Goal: Navigation & Orientation: Understand site structure

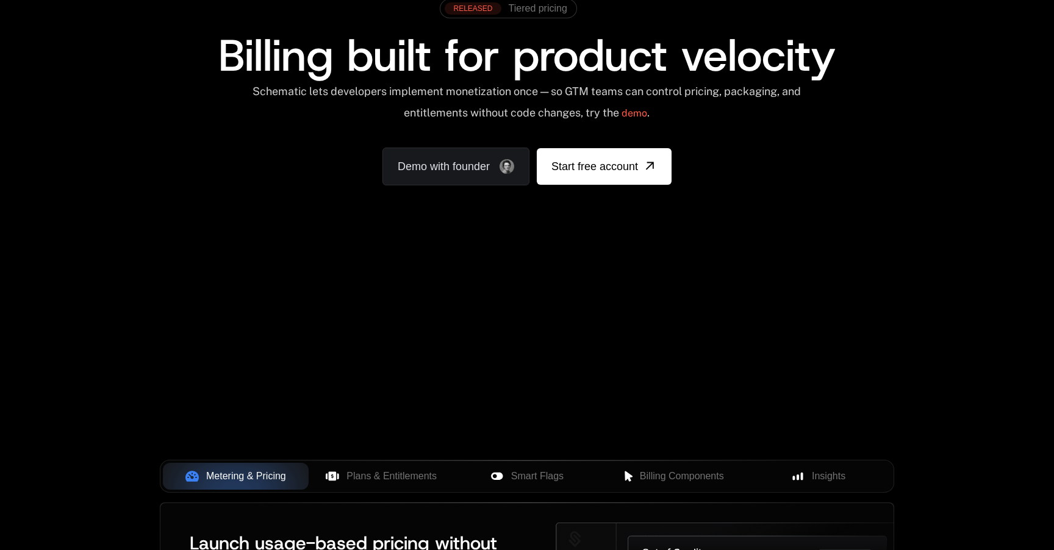
scroll to position [109, 0]
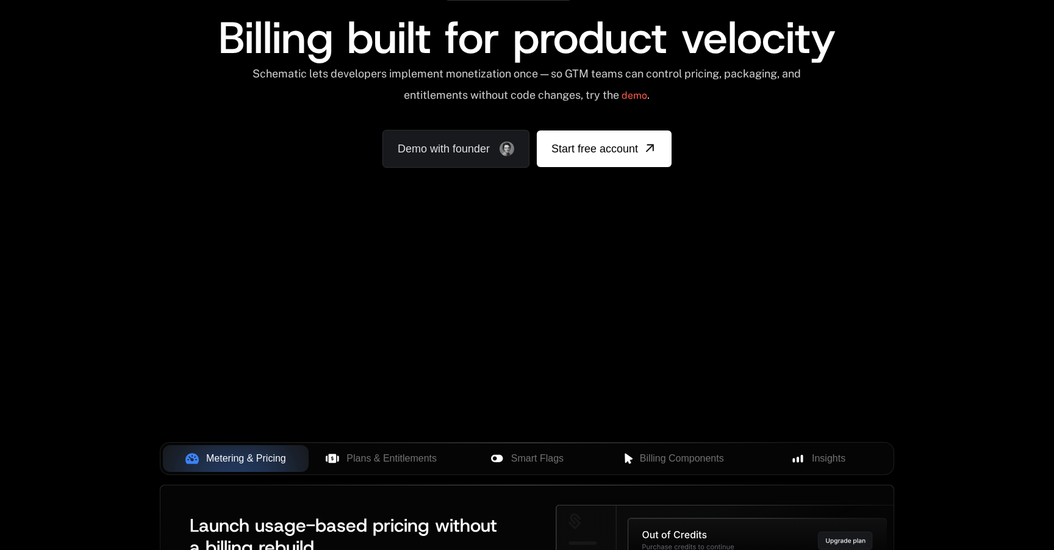
click at [679, 279] on div "Your browser does not support the video tag." at bounding box center [526, 250] width 793 height 513
click at [762, 345] on div "Your browser does not support the video tag." at bounding box center [526, 250] width 793 height 513
click at [776, 339] on div "Your browser does not support the video tag." at bounding box center [526, 250] width 793 height 513
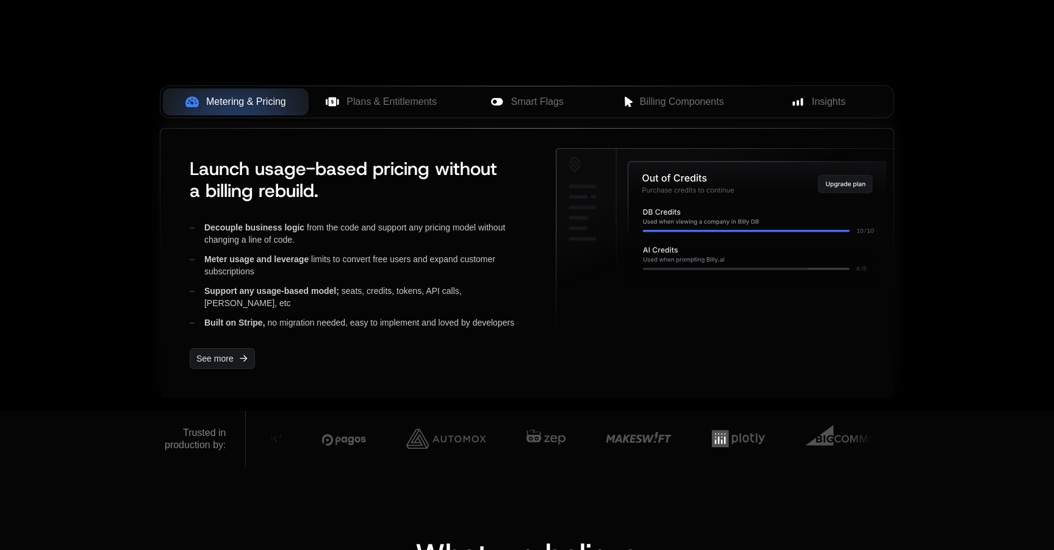
scroll to position [434, 0]
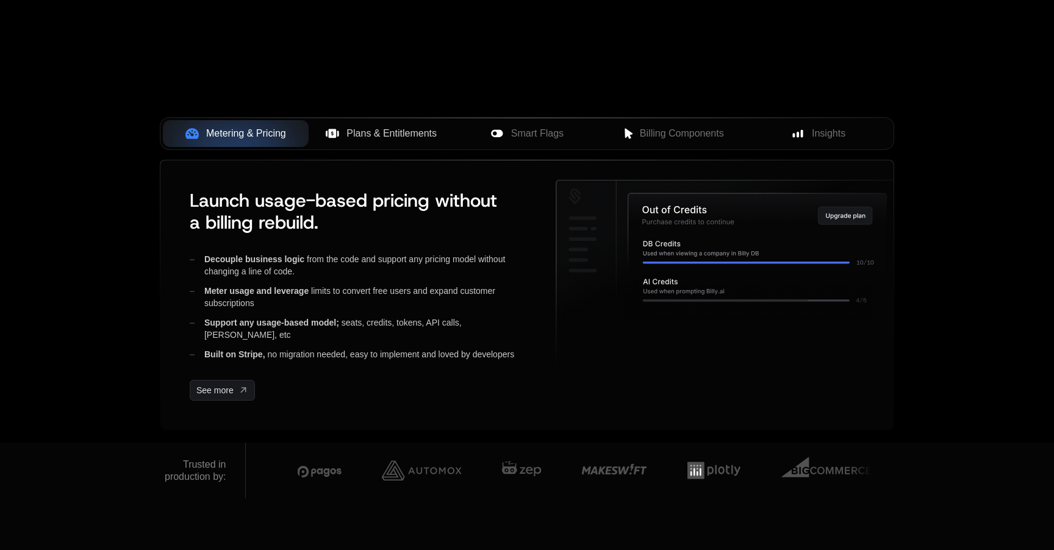
click at [375, 123] on button "Plans & Entitlements" at bounding box center [381, 133] width 146 height 27
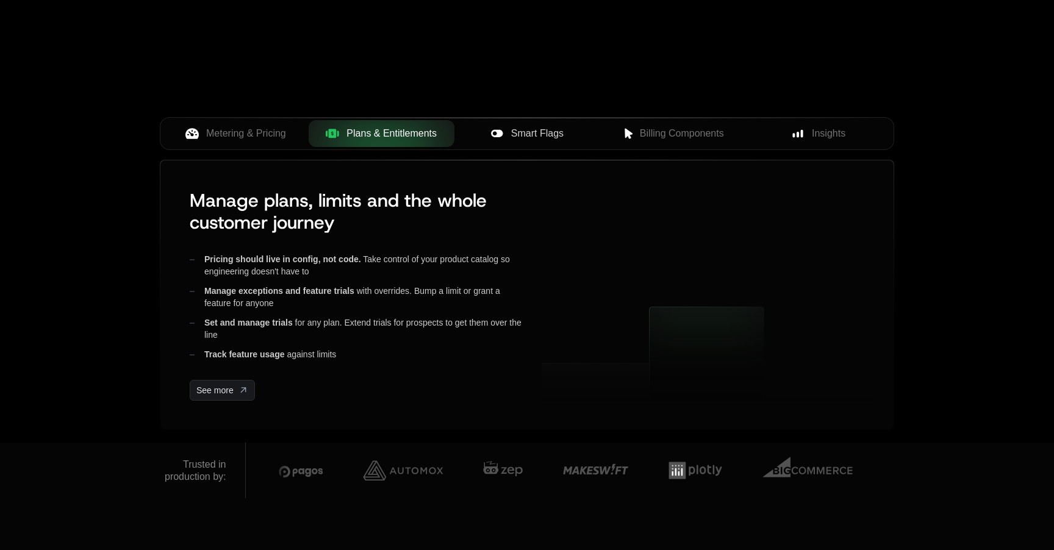
click at [511, 129] on span "Smart Flags" at bounding box center [537, 133] width 52 height 15
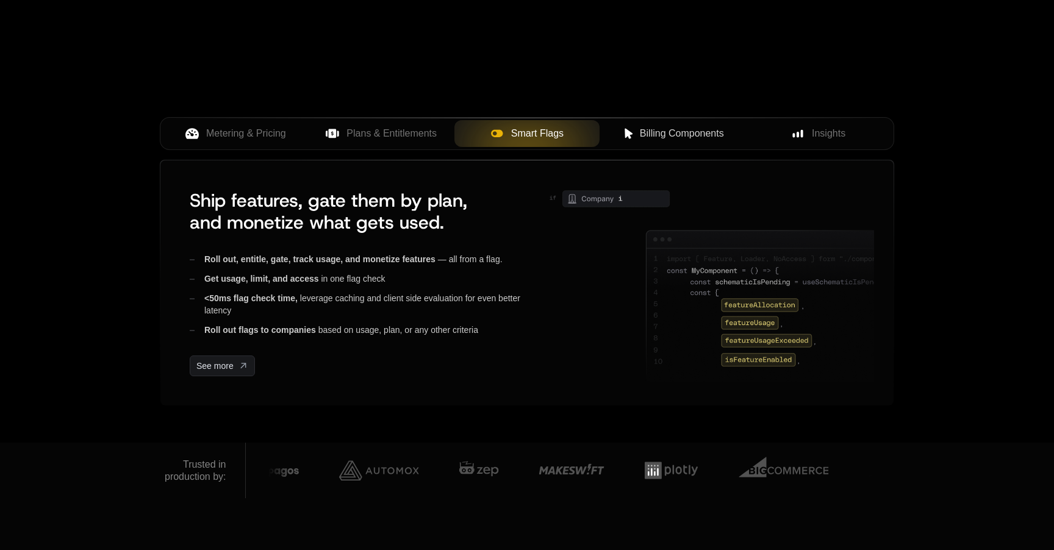
click at [686, 135] on span "Billing Components" at bounding box center [682, 133] width 84 height 15
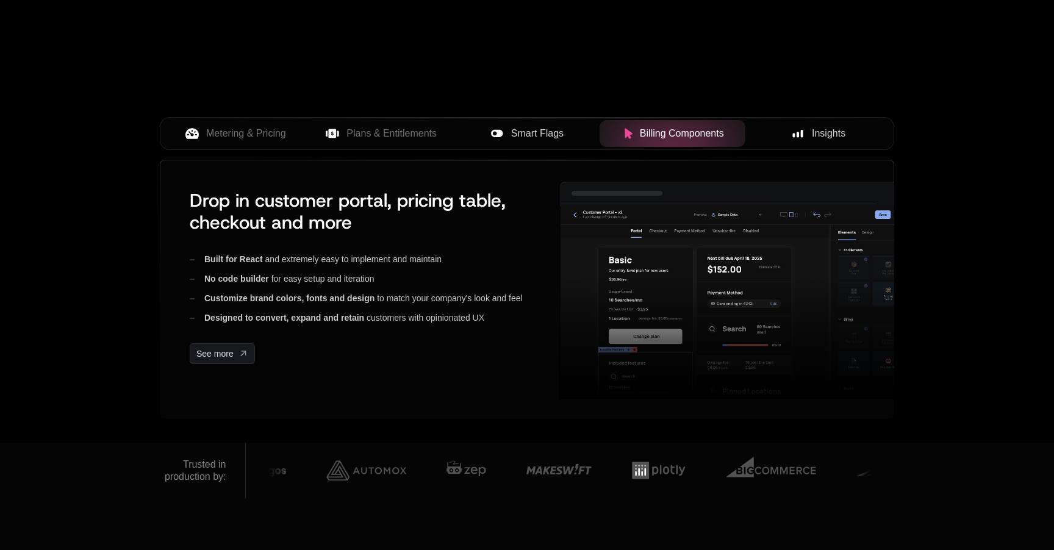
click at [799, 127] on div "Insights" at bounding box center [818, 133] width 126 height 15
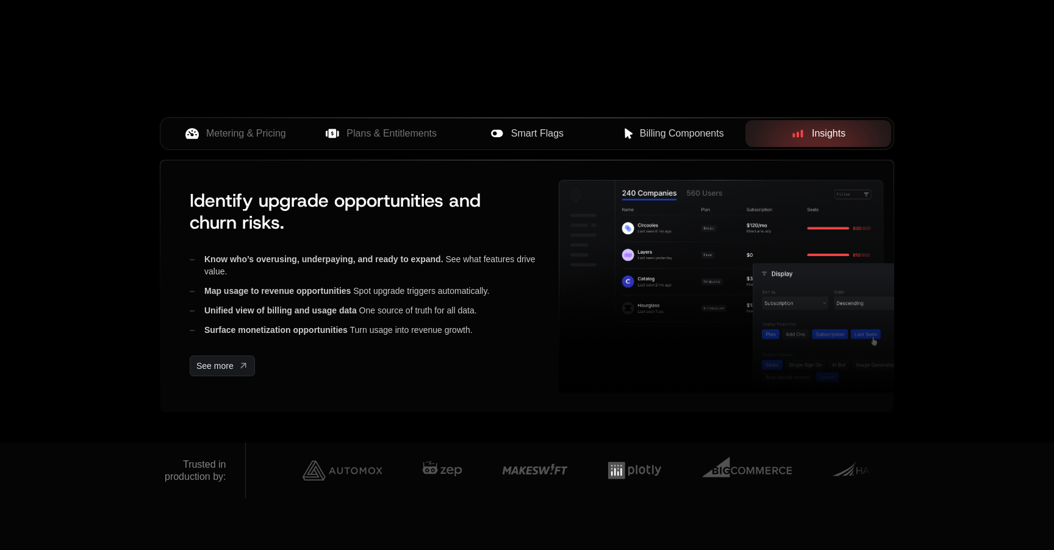
click at [645, 132] on span "Billing Components" at bounding box center [682, 133] width 84 height 15
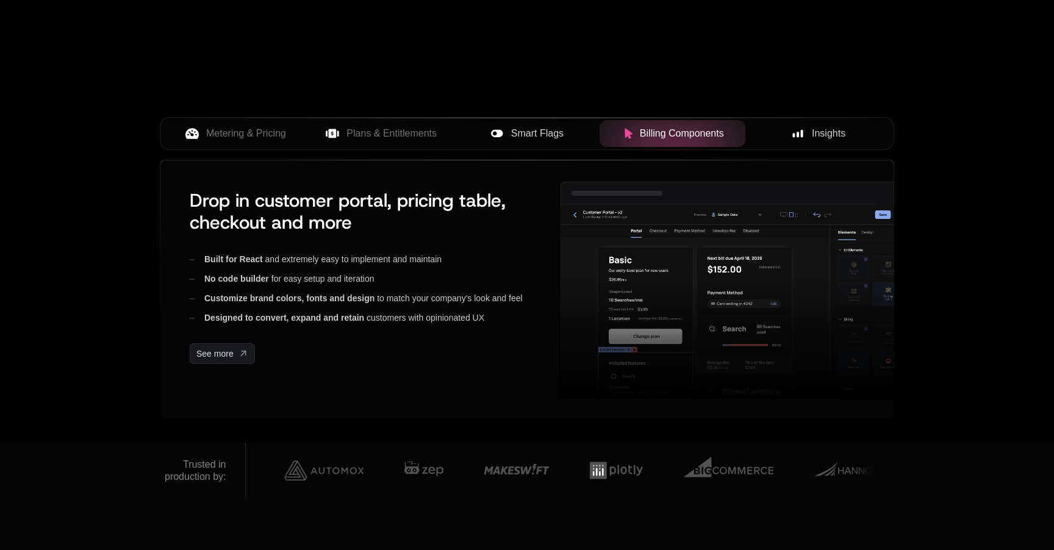
click at [534, 132] on span "Smart Flags" at bounding box center [537, 133] width 52 height 15
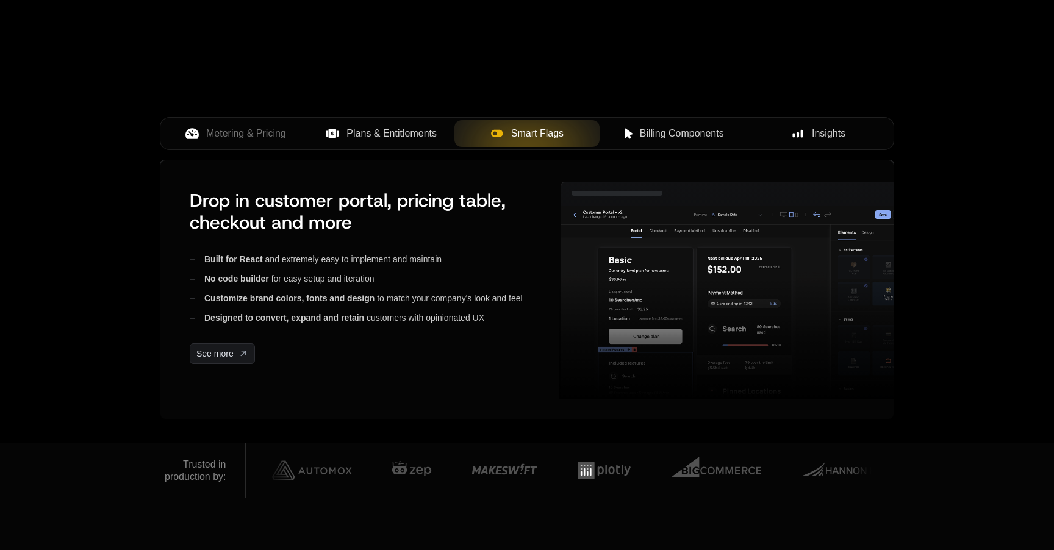
click at [453, 129] on button "Plans & Entitlements" at bounding box center [381, 133] width 146 height 27
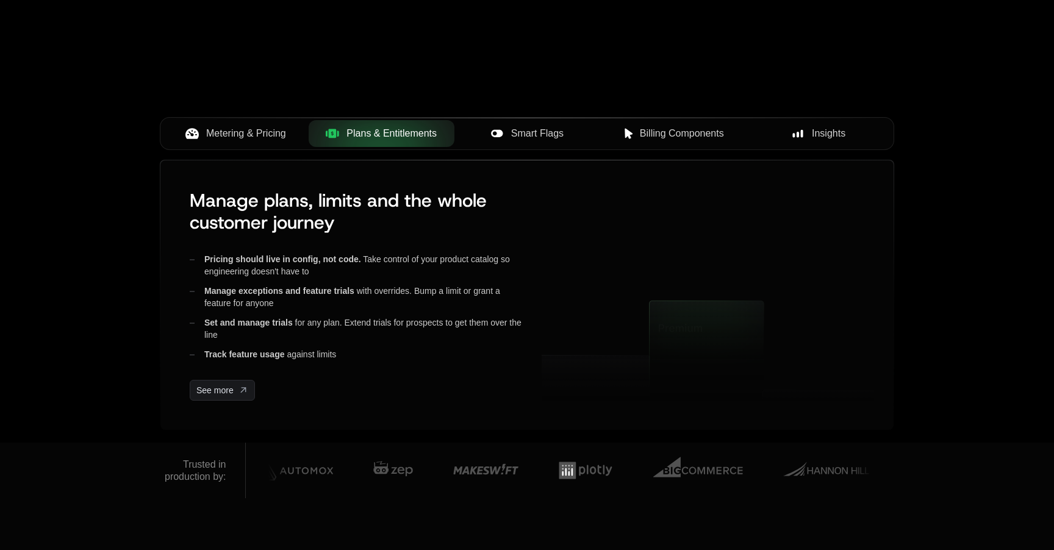
click at [260, 144] on button "Metering & Pricing" at bounding box center [236, 133] width 146 height 27
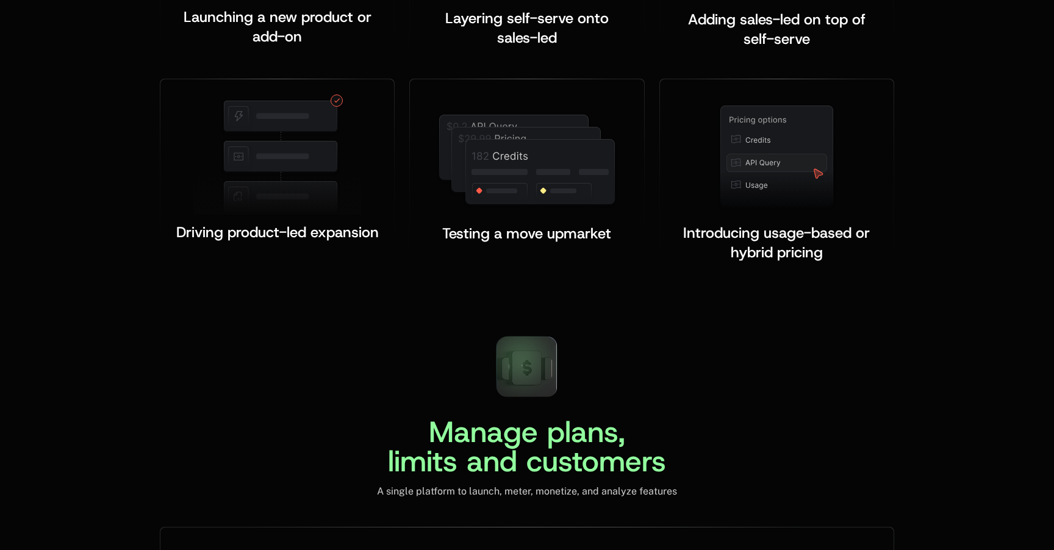
scroll to position [2584, 0]
